Goal: Task Accomplishment & Management: Manage account settings

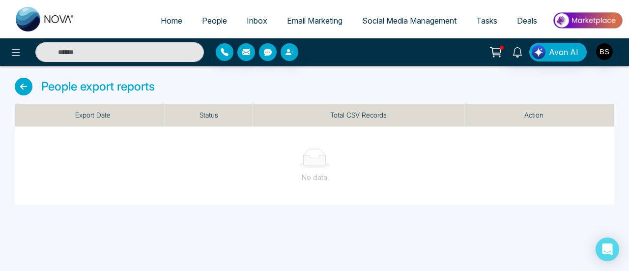
click at [41, 18] on img at bounding box center [45, 19] width 59 height 25
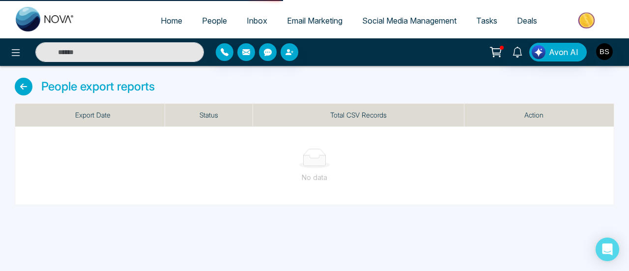
select select "*"
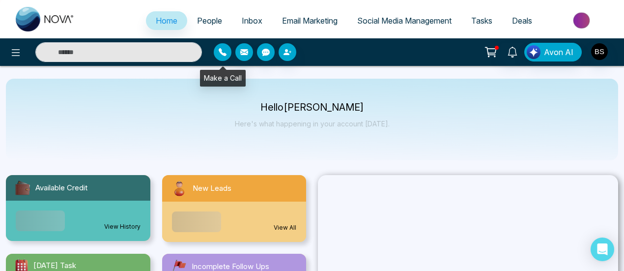
click at [223, 52] on icon "button" at bounding box center [223, 52] width 8 height 8
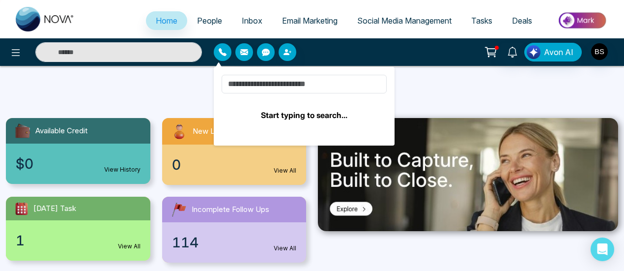
scroll to position [98, 0]
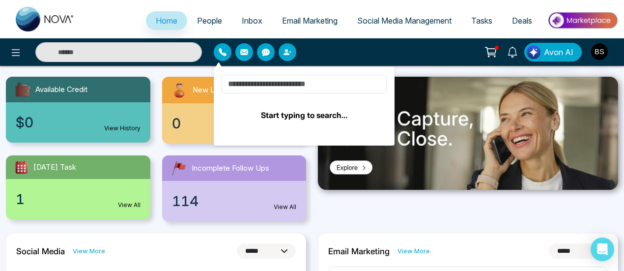
click at [309, 85] on input at bounding box center [304, 84] width 165 height 19
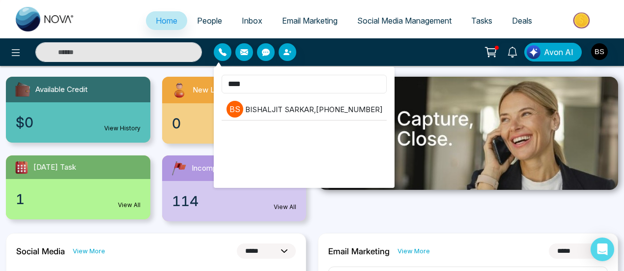
type input "****"
click at [319, 113] on li "B S [PERSON_NAME] , [PHONE_NUMBER]" at bounding box center [304, 109] width 165 height 22
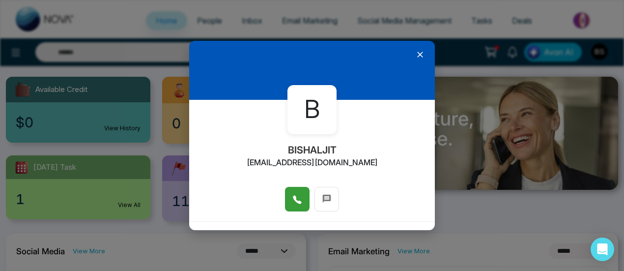
click at [294, 204] on icon at bounding box center [298, 200] width 10 height 10
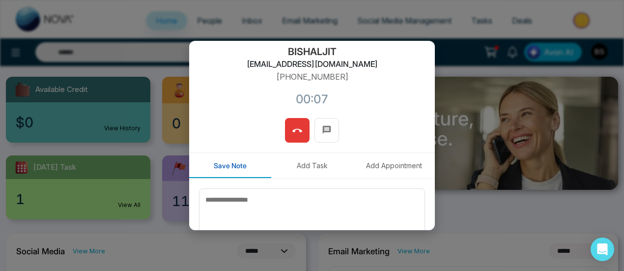
click at [298, 128] on icon at bounding box center [298, 131] width 10 height 10
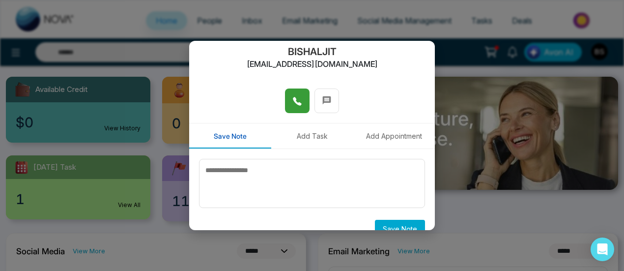
click at [420, 23] on div "B BISHALJIT [EMAIL_ADDRESS][DOMAIN_NAME] Save Note Add Task Add Appointment Sav…" at bounding box center [312, 135] width 624 height 271
